Goal: Task Accomplishment & Management: Use online tool/utility

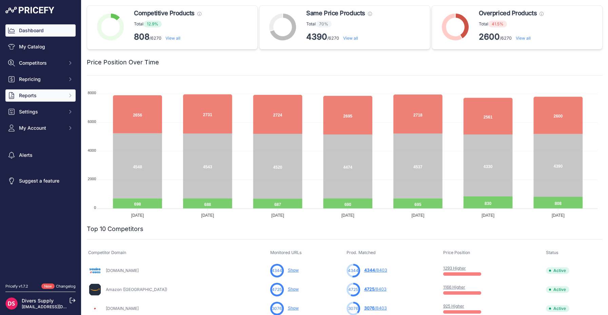
click at [29, 98] on span "Reports" at bounding box center [41, 95] width 44 height 7
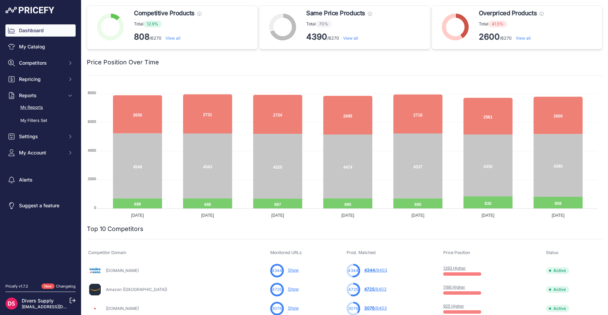
click at [30, 111] on link "My Reports" at bounding box center [40, 108] width 70 height 12
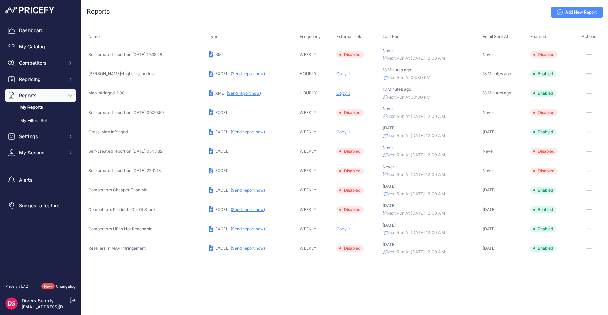
click at [576, 9] on link "Add New Report" at bounding box center [577, 12] width 51 height 11
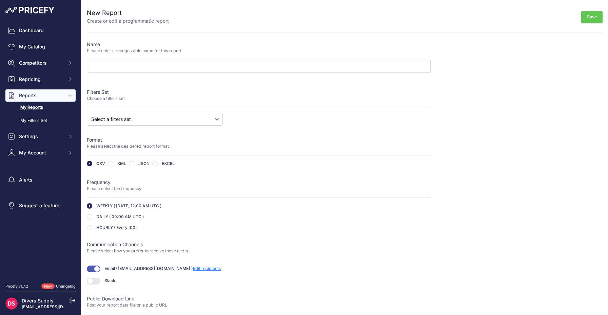
scroll to position [17, 0]
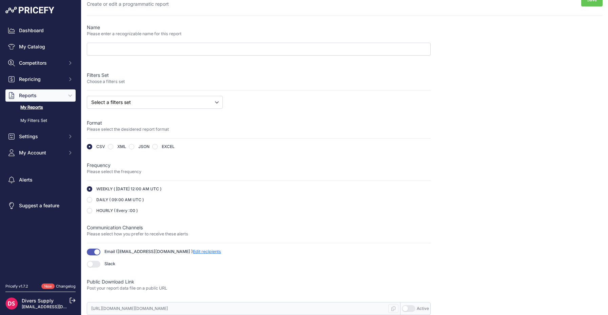
click at [407, 309] on button "button" at bounding box center [409, 309] width 14 height 7
click at [0, 311] on html "Lorem Ipsum Close Dashboard My Catalog Competitors Competitors Monitored URLs M…" at bounding box center [304, 157] width 608 height 315
click at [111, 147] on input "radio" at bounding box center [110, 146] width 5 height 5
radio input "true"
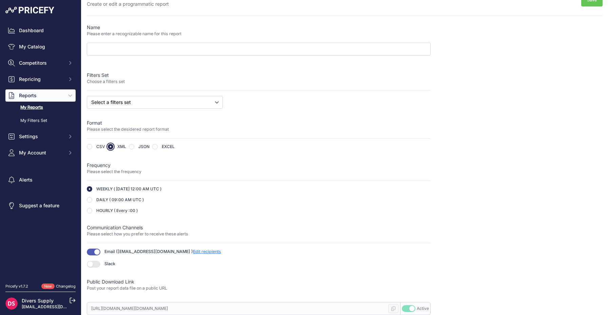
type input "https://s3.us-west-2.amazonaws.com/download.pricefy.io/reports/d14867a4-3ee4-43…"
click at [446, 304] on div "New Report Create or edit a programmatic report Save Name Please enter a recogn…" at bounding box center [345, 149] width 516 height 332
click at [402, 307] on button "button" at bounding box center [409, 309] width 14 height 7
click at [409, 310] on button "button" at bounding box center [409, 309] width 14 height 7
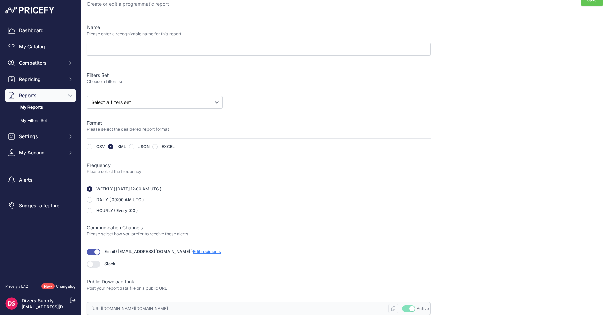
scroll to position [0, 0]
click at [66, 311] on div "Dashboard My Catalog Competitors Competitors Monitored URLs MAP infringements R…" at bounding box center [304, 157] width 608 height 315
click at [90, 147] on input "radio" at bounding box center [89, 146] width 5 height 5
radio input "true"
type input "https://s3.us-west-2.amazonaws.com/download.pricefy.io/reports/d14867a4-3ee4-43…"
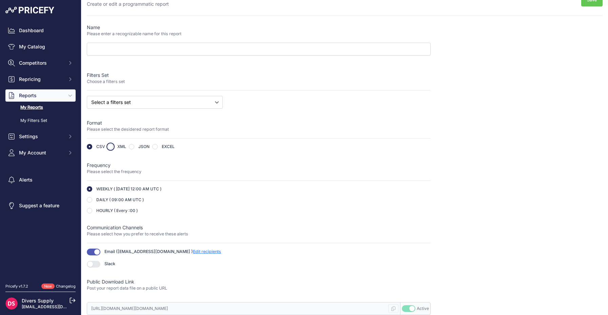
click at [110, 148] on input "radio" at bounding box center [110, 146] width 5 height 5
radio input "true"
type input "https://s3.us-west-2.amazonaws.com/download.pricefy.io/reports/d14867a4-3ee4-43…"
